Goal: Obtain resource: Download file/media

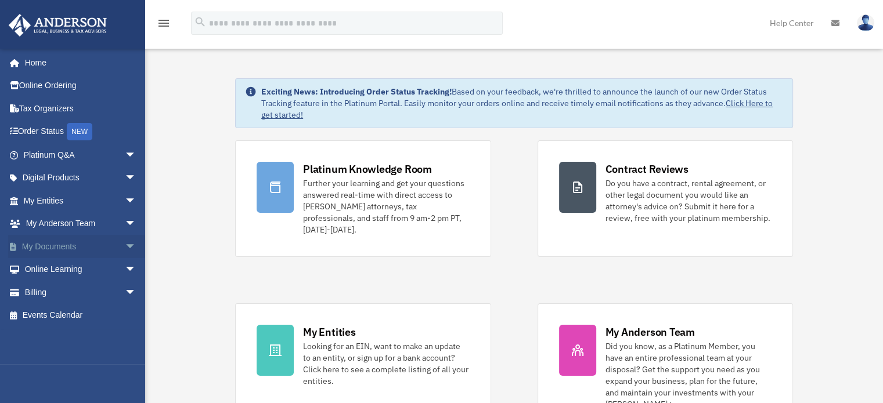
click at [44, 246] on link "My Documents arrow_drop_down" at bounding box center [81, 246] width 146 height 23
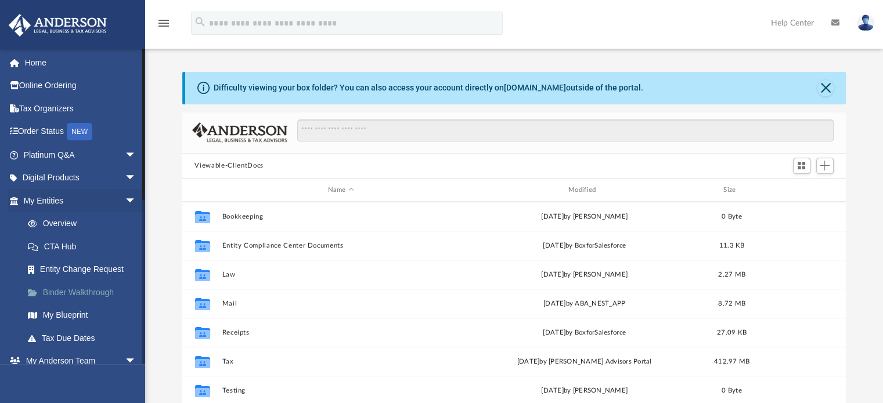
scroll to position [255, 655]
click at [125, 194] on span "arrow_drop_down" at bounding box center [136, 201] width 23 height 24
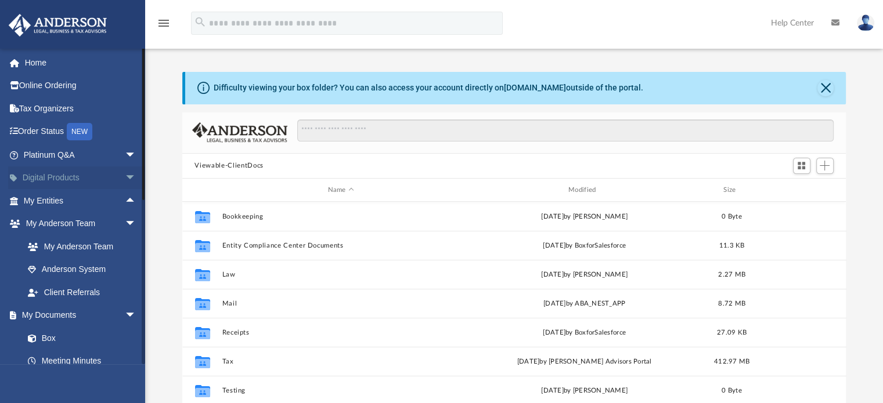
click at [125, 168] on span "arrow_drop_down" at bounding box center [136, 179] width 23 height 24
click at [125, 170] on span "arrow_drop_up" at bounding box center [136, 179] width 23 height 24
click at [125, 223] on span "arrow_drop_down" at bounding box center [136, 224] width 23 height 24
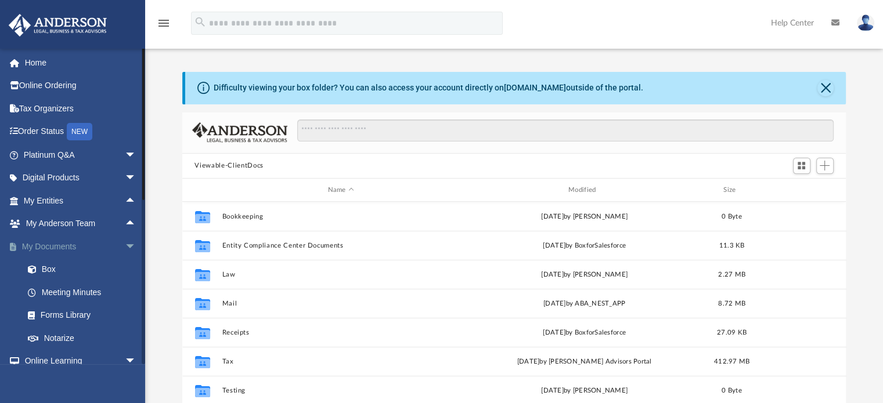
click at [125, 244] on span "arrow_drop_down" at bounding box center [136, 247] width 23 height 24
click at [125, 269] on span "arrow_drop_down" at bounding box center [136, 270] width 23 height 24
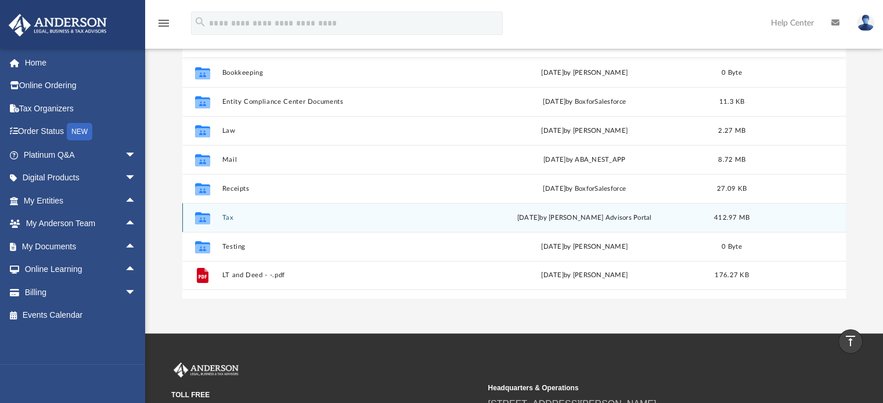
scroll to position [116, 0]
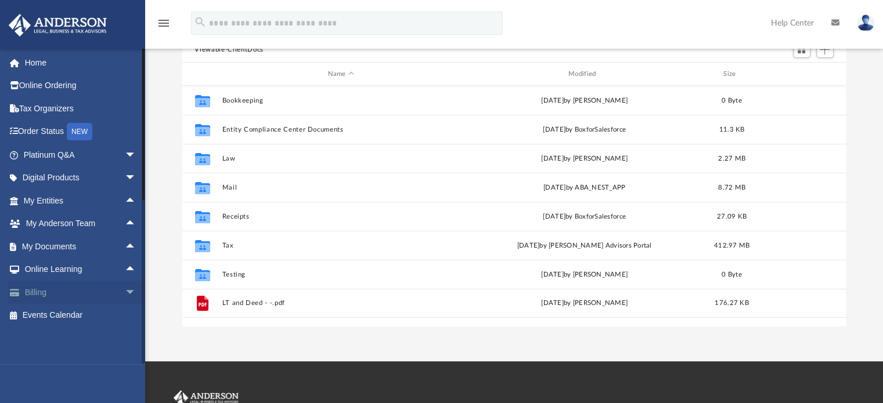
click at [125, 287] on span "arrow_drop_down" at bounding box center [136, 293] width 23 height 24
click at [125, 287] on span "arrow_drop_up" at bounding box center [136, 293] width 23 height 24
click at [125, 262] on span "arrow_drop_up" at bounding box center [136, 270] width 23 height 24
click at [125, 262] on span "arrow_drop_down" at bounding box center [136, 270] width 23 height 24
click at [125, 246] on span "arrow_drop_up" at bounding box center [136, 247] width 23 height 24
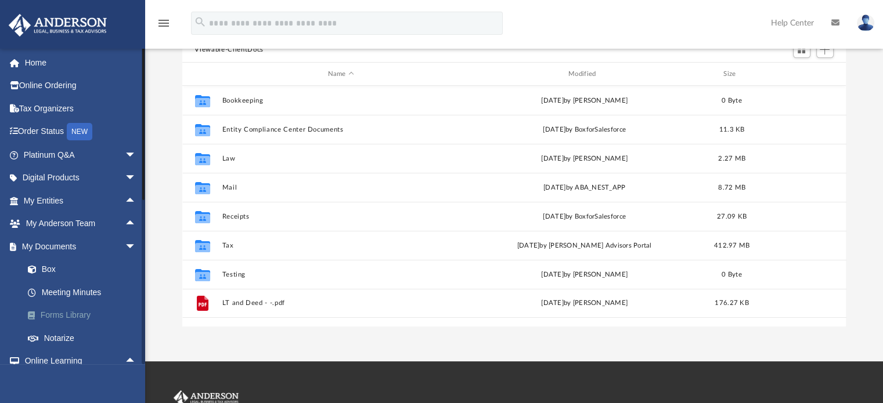
click at [83, 309] on link "Forms Library" at bounding box center [85, 315] width 138 height 23
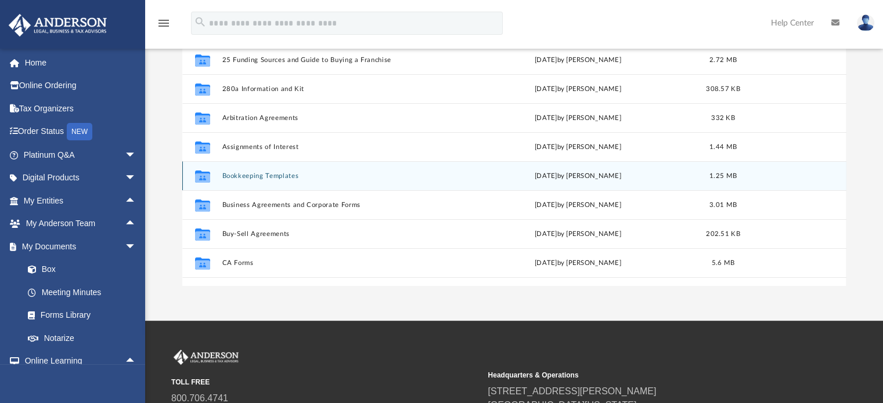
scroll to position [255, 655]
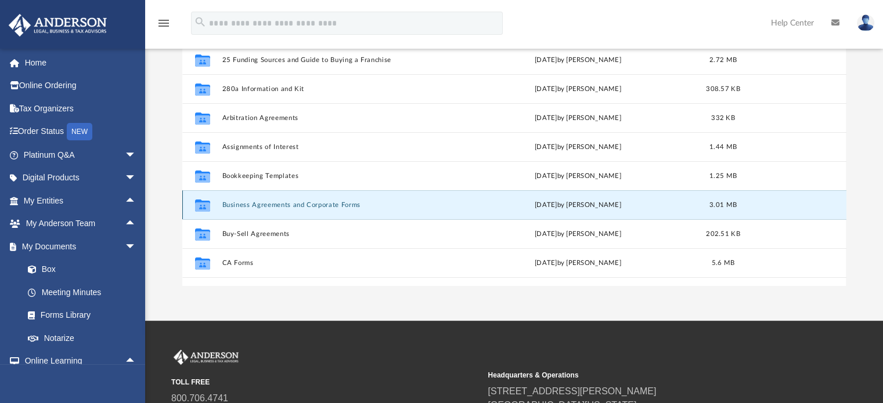
click at [235, 206] on button "Business Agreements and Corporate Forms" at bounding box center [339, 205] width 234 height 8
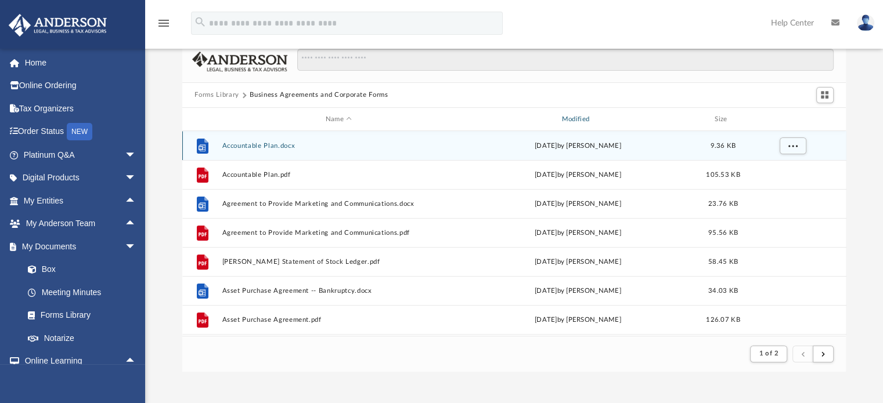
scroll to position [58, 0]
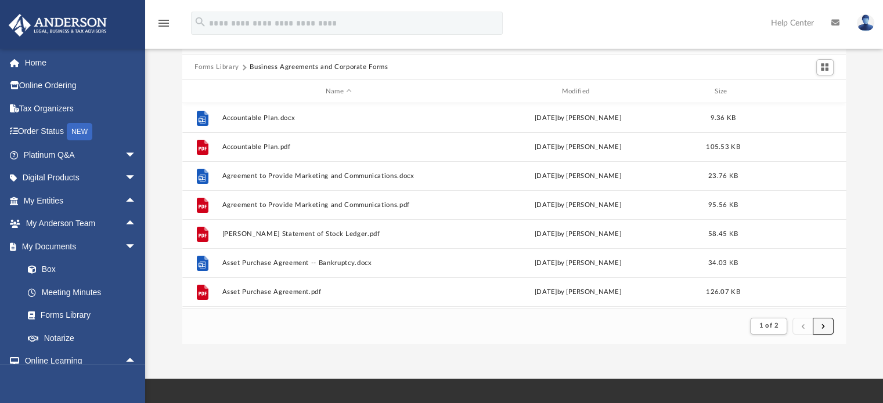
click at [827, 327] on button "submit" at bounding box center [823, 326] width 21 height 17
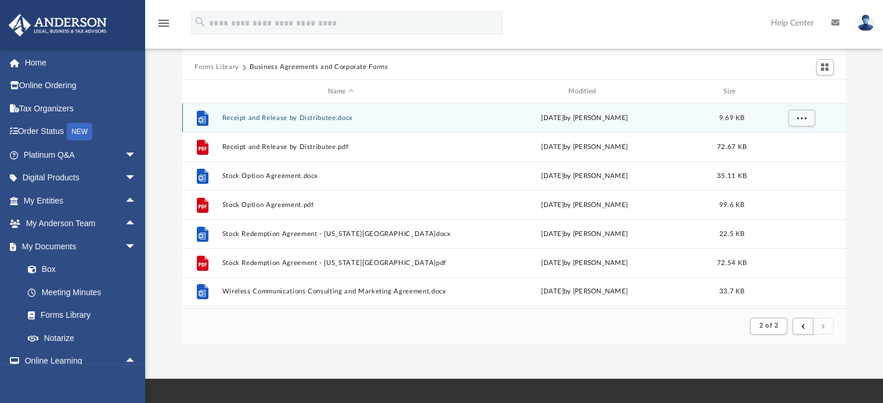
scroll to position [0, 0]
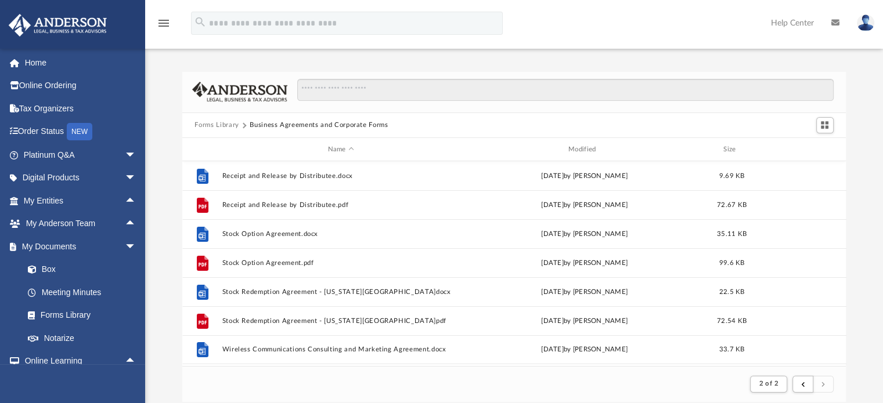
click at [225, 124] on button "Forms Library" at bounding box center [216, 125] width 44 height 10
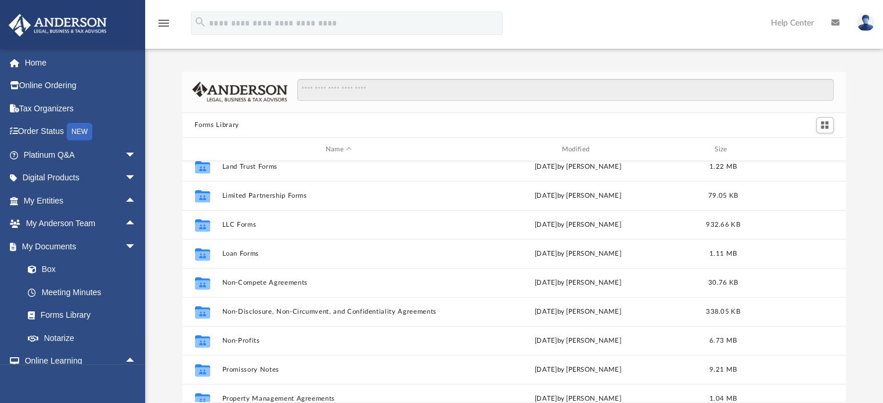
scroll to position [522, 0]
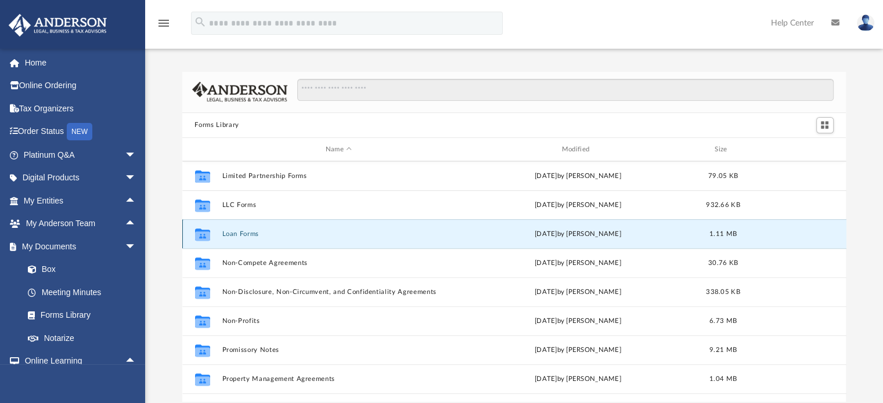
click at [239, 237] on button "Loan Forms" at bounding box center [339, 234] width 234 height 8
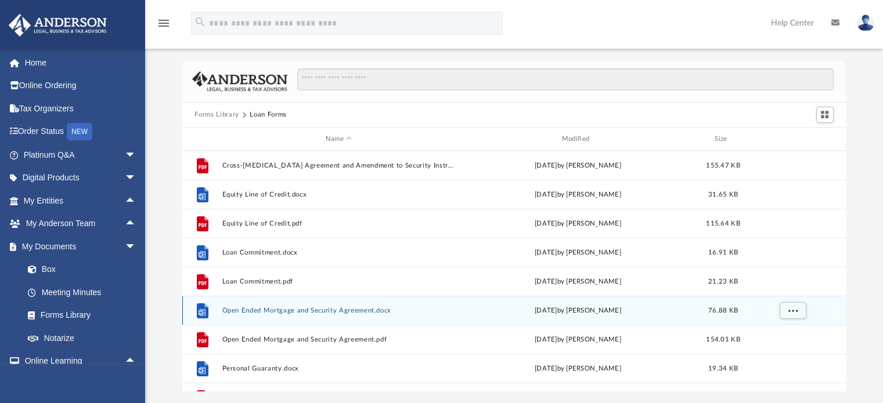
scroll to position [0, 0]
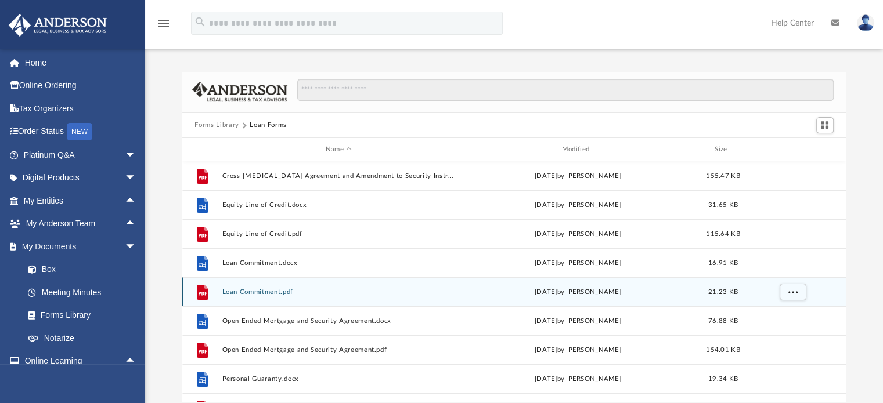
click at [248, 291] on button "Loan Commitment.pdf" at bounding box center [339, 293] width 234 height 8
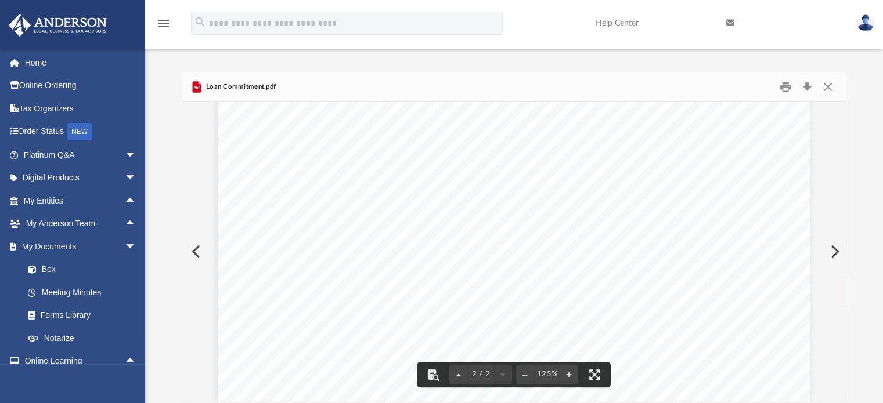
scroll to position [745, 0]
click at [828, 88] on button "Close" at bounding box center [827, 87] width 21 height 18
